Goal: Task Accomplishment & Management: Manage account settings

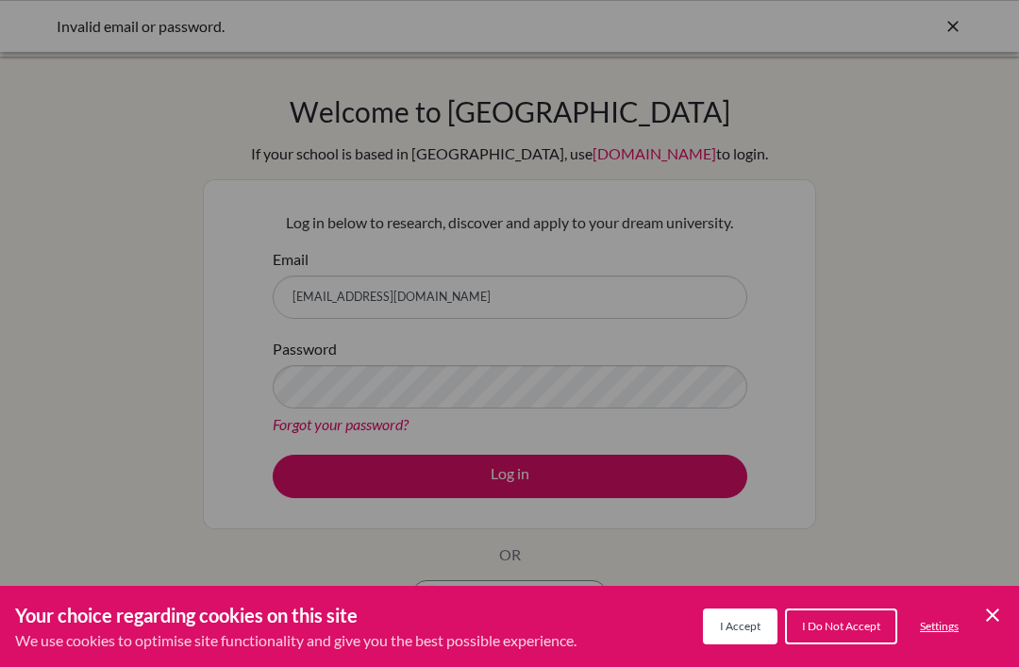
click at [833, 623] on span "I Do Not Accept" at bounding box center [841, 626] width 78 height 14
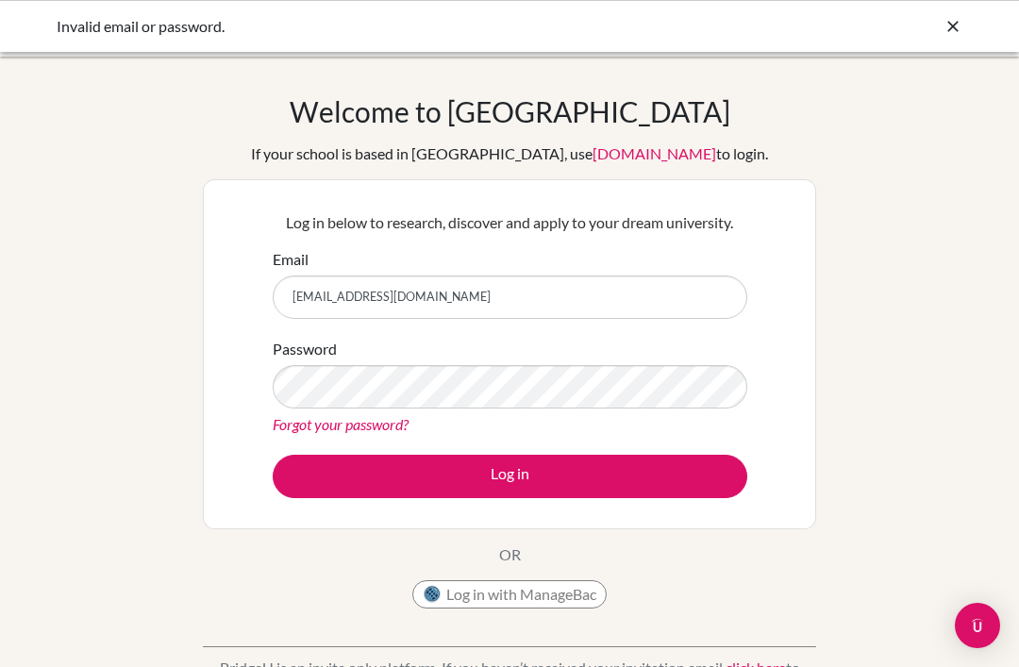
click at [705, 475] on button "Log in" at bounding box center [510, 476] width 474 height 43
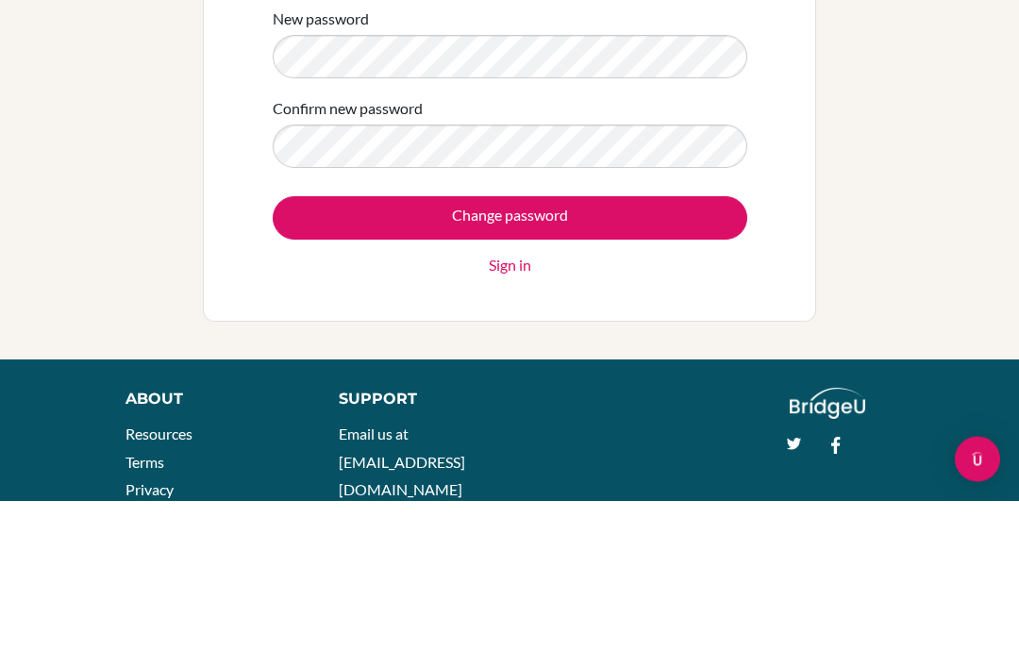
click at [709, 363] on input "Change password" at bounding box center [510, 384] width 474 height 43
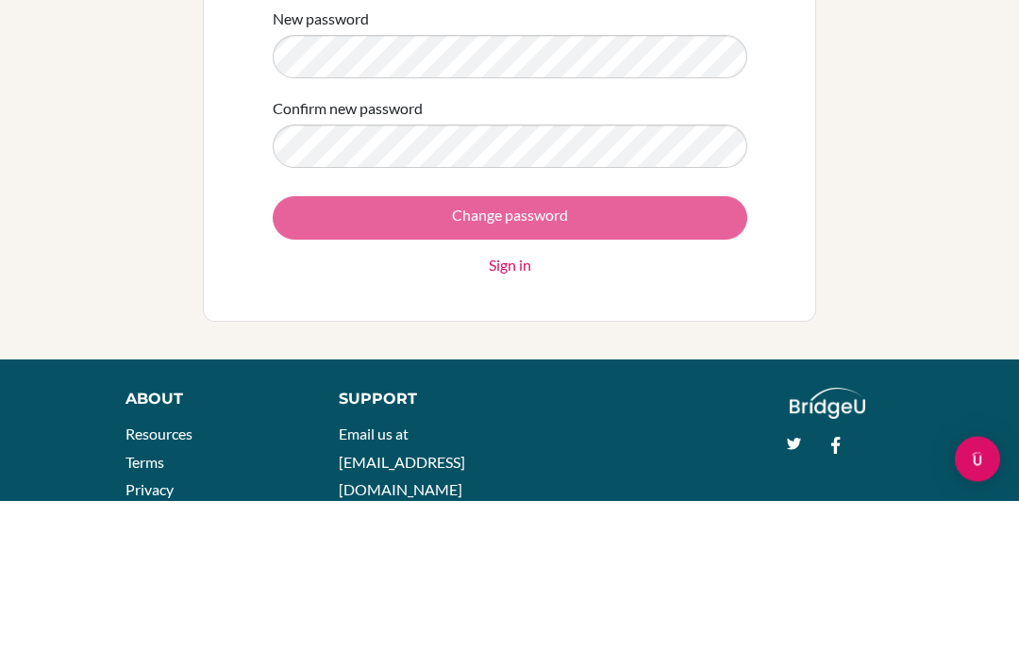
scroll to position [113, 0]
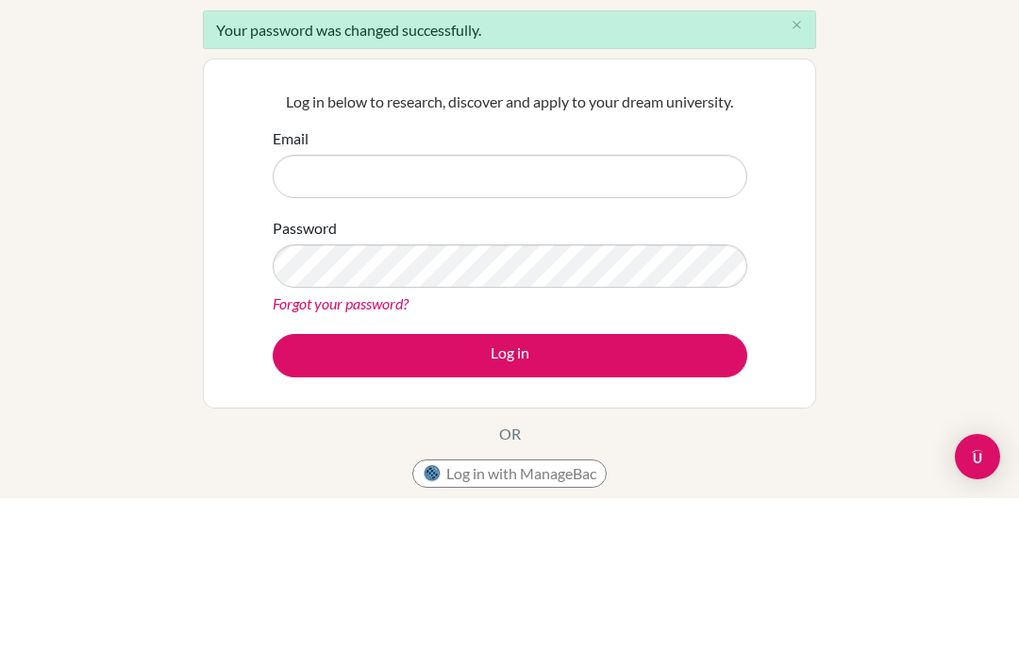
scroll to position [169, 0]
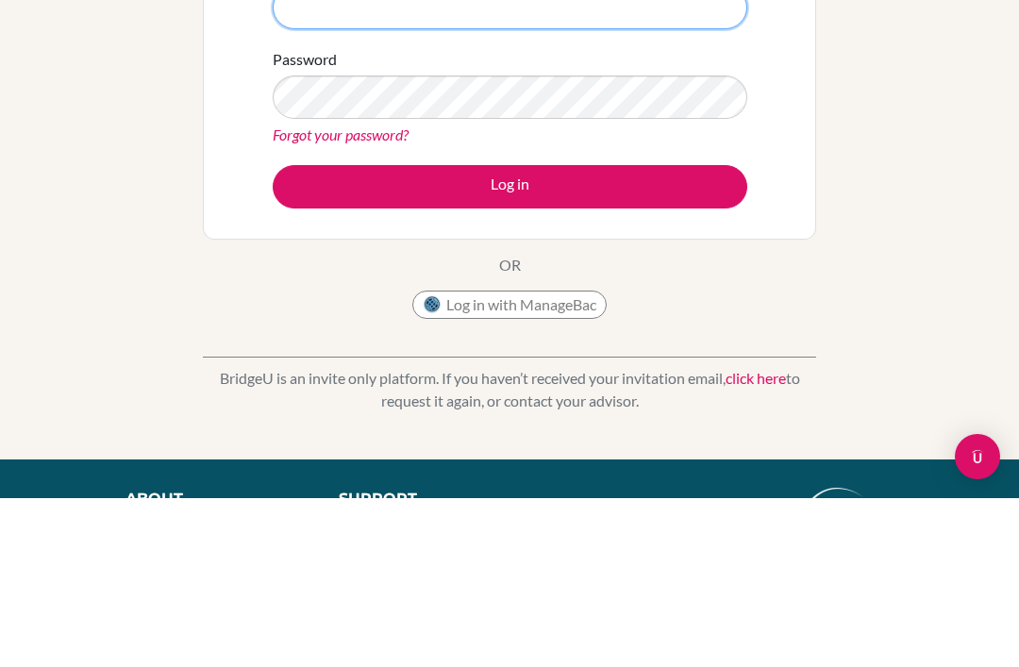
type input "[EMAIL_ADDRESS][DOMAIN_NAME]"
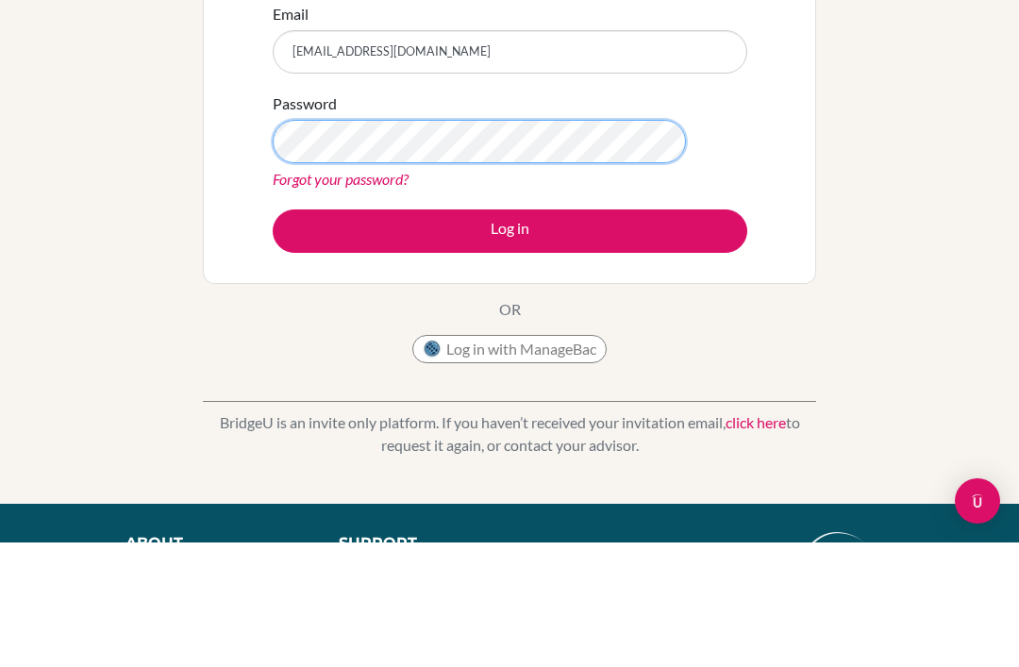
scroll to position [293, 0]
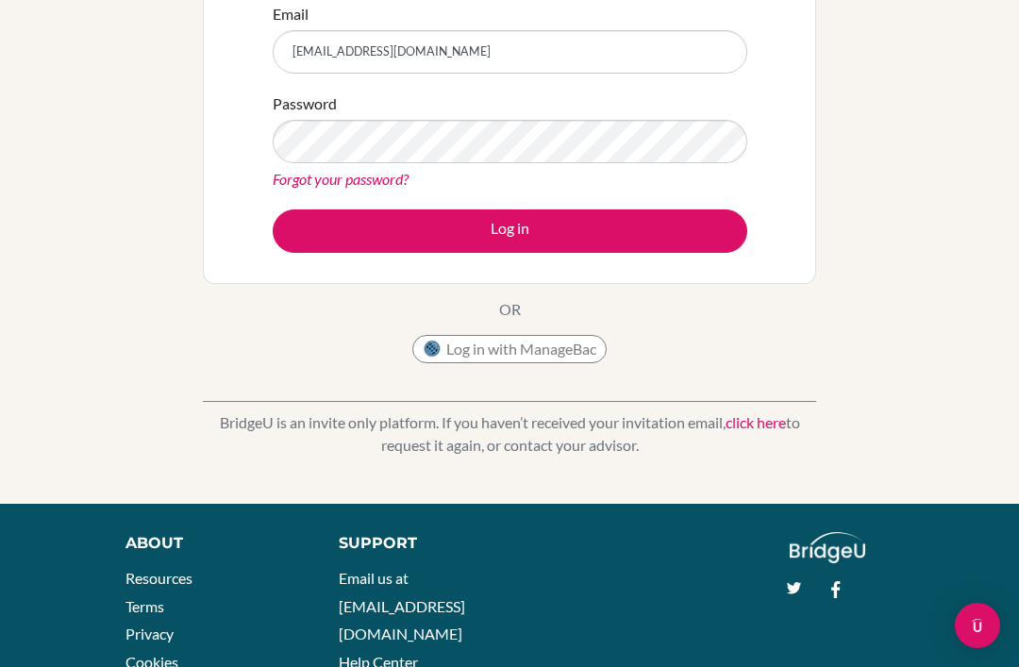
click at [708, 215] on button "Log in" at bounding box center [510, 230] width 474 height 43
